Goal: Find specific page/section

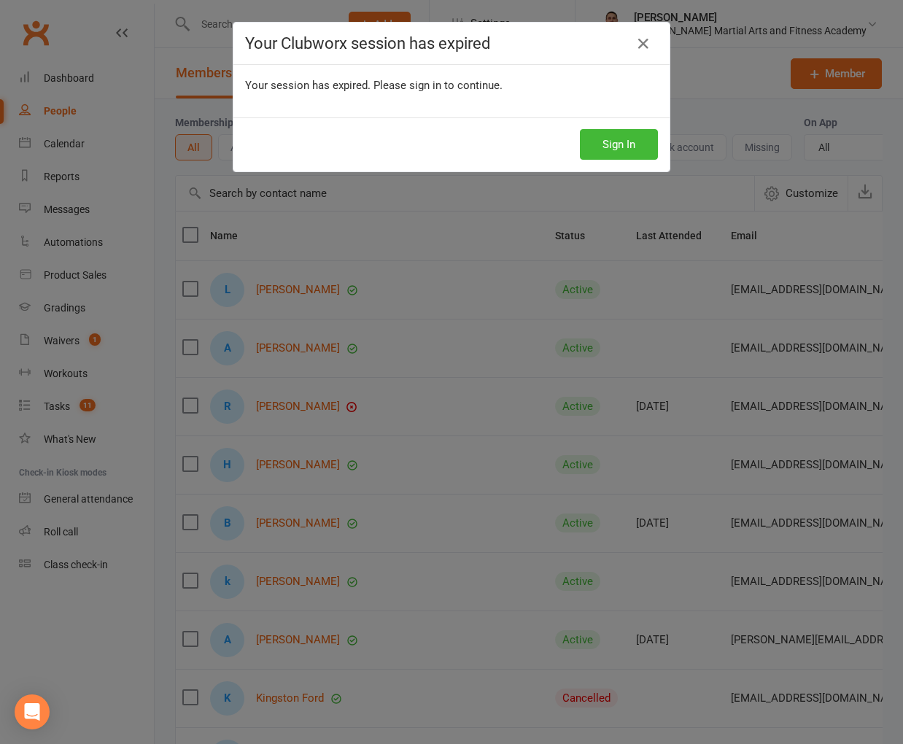
select select "100"
click at [595, 156] on button "Sign In" at bounding box center [619, 144] width 78 height 31
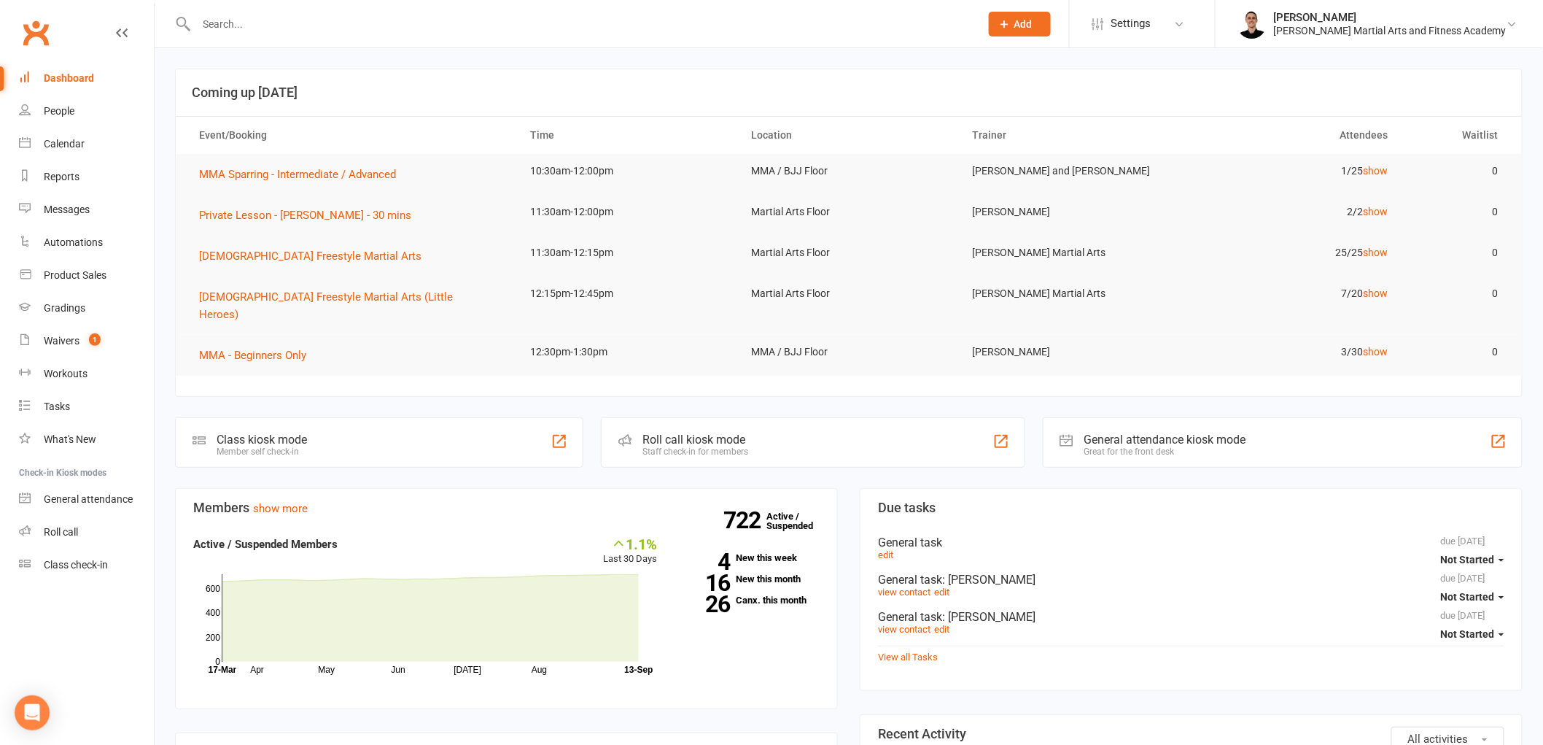
click at [565, 18] on input "text" at bounding box center [581, 24] width 778 height 20
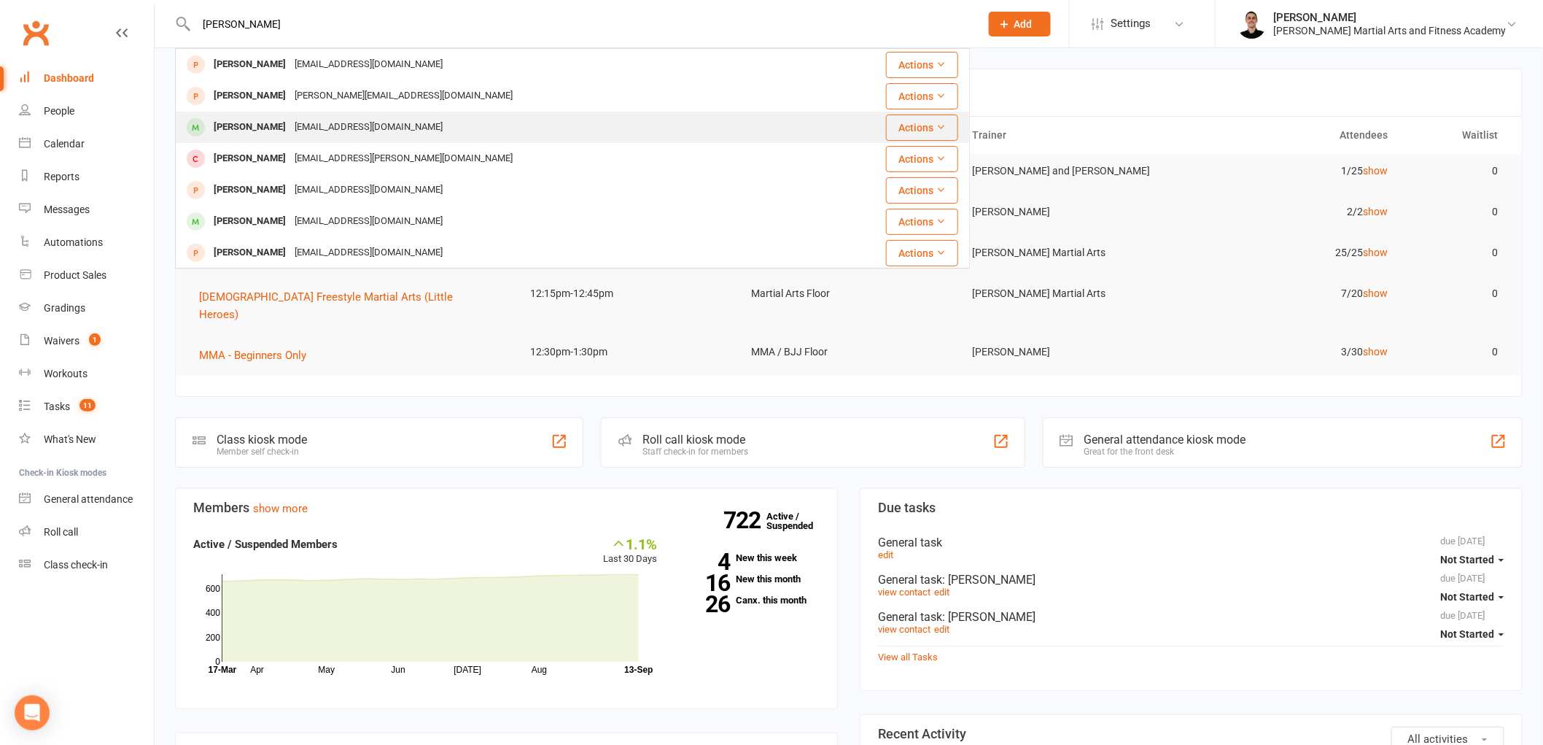
type input "Liam Mcw"
click at [311, 120] on div "mariadefatimamcwhirter@hotmail.com" at bounding box center [368, 127] width 157 height 21
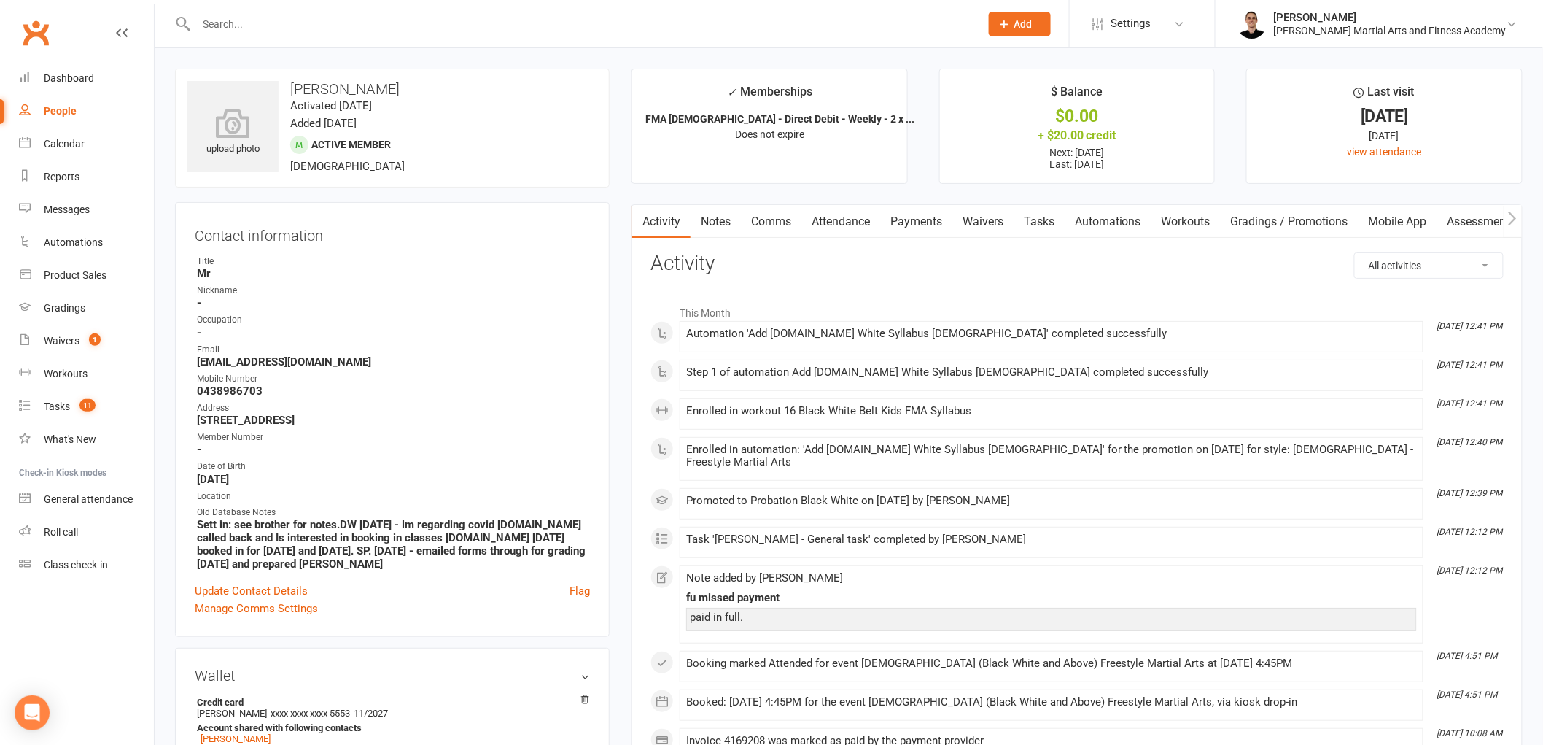
click at [241, 18] on input "text" at bounding box center [581, 24] width 778 height 20
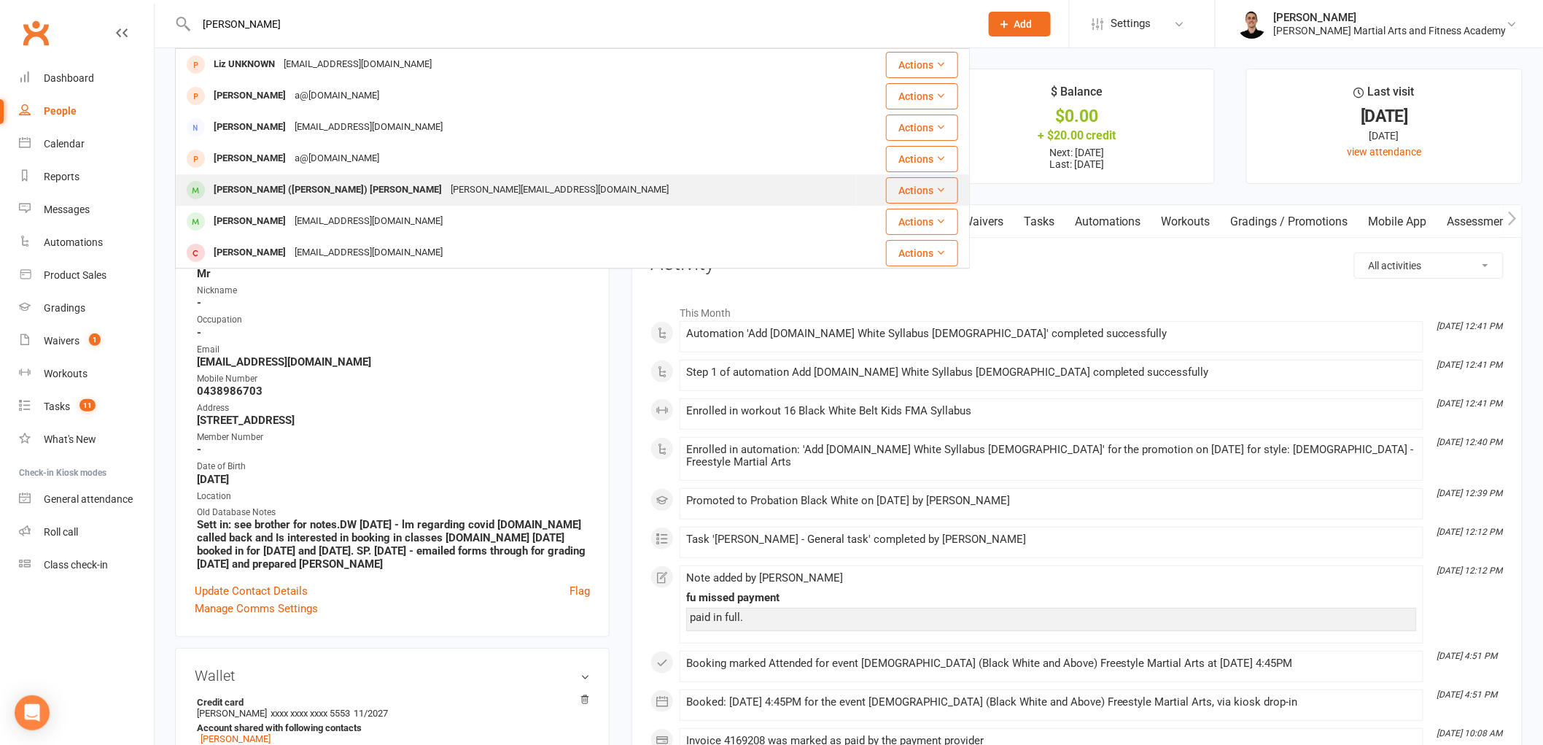
type input "liz"
click at [284, 193] on div "[PERSON_NAME] ([PERSON_NAME]) [PERSON_NAME]" at bounding box center [327, 189] width 237 height 21
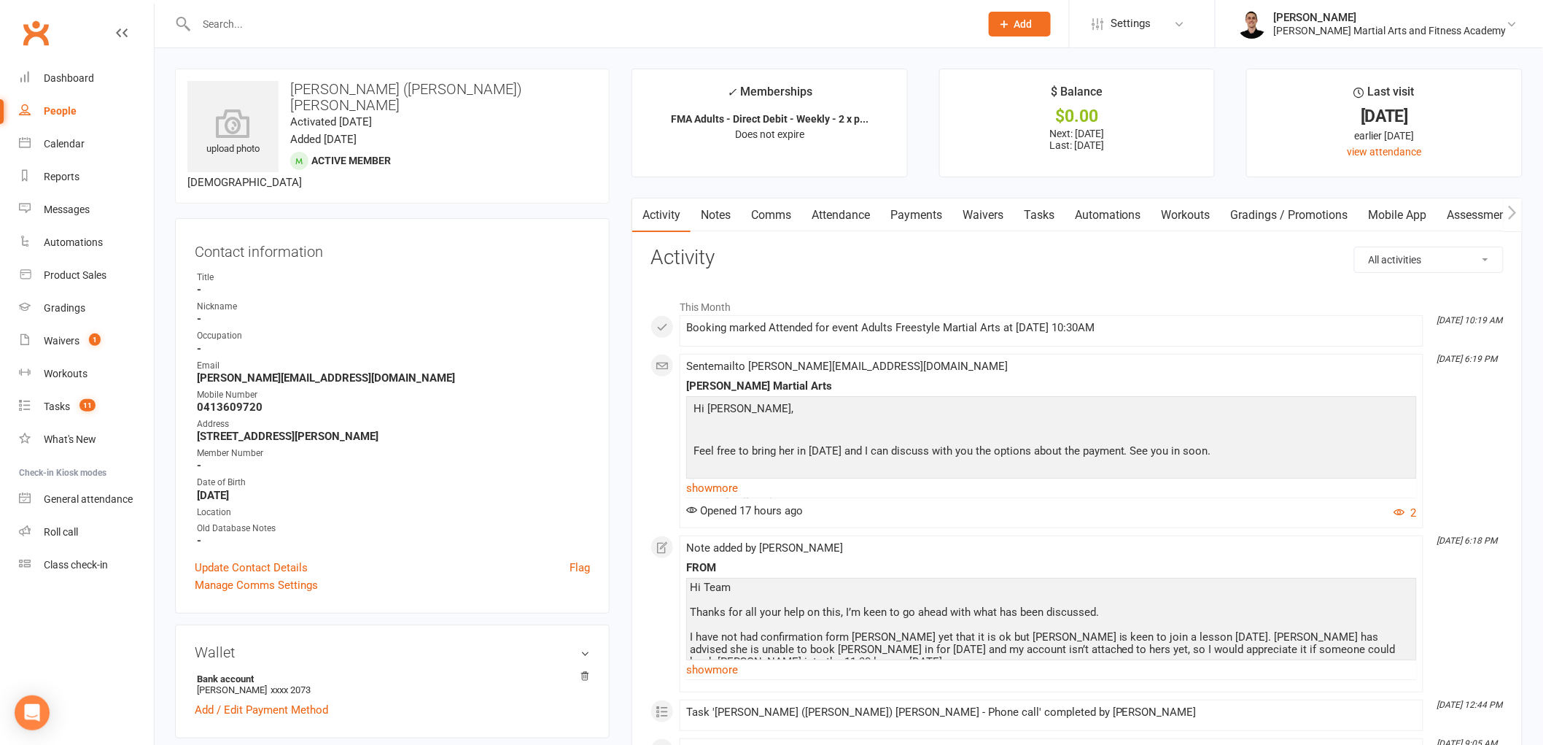
click at [726, 205] on link "Notes" at bounding box center [716, 215] width 50 height 34
